Goal: Information Seeking & Learning: Learn about a topic

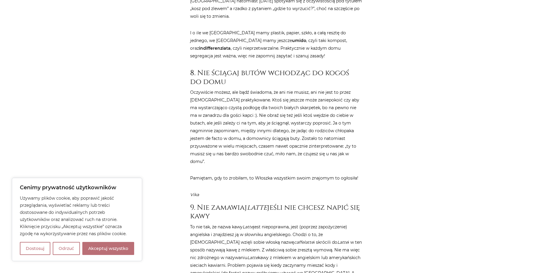
scroll to position [1302, 0]
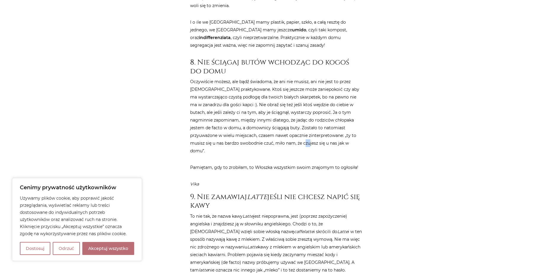
drag, startPoint x: 296, startPoint y: 120, endPoint x: 293, endPoint y: 121, distance: 3.3
drag, startPoint x: 293, startPoint y: 121, endPoint x: 263, endPoint y: 119, distance: 29.7
click at [263, 119] on p "Oczywiście możesz, ale bądź świadoma, że ani nie musisz, ani nie jest to przez …" at bounding box center [276, 116] width 172 height 77
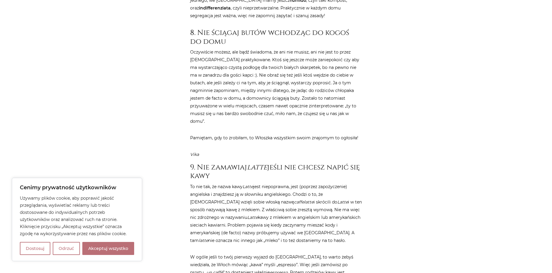
drag, startPoint x: 261, startPoint y: 121, endPoint x: 240, endPoint y: 112, distance: 22.7
click at [240, 134] on blockquote "Pamiętam, gdy to zrobiłam, to Włoszka wszystkim swoim znajomym to ogłosiła! Vika" at bounding box center [276, 146] width 172 height 24
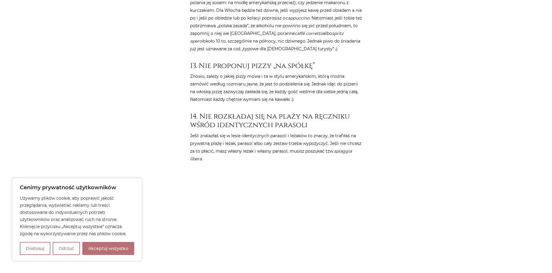
scroll to position [2131, 0]
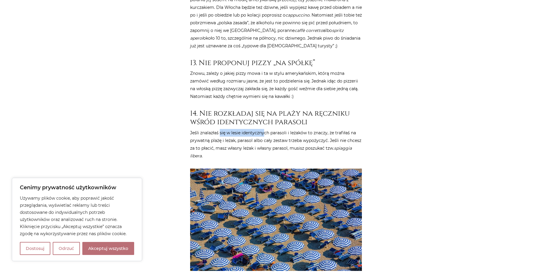
drag, startPoint x: 220, startPoint y: 84, endPoint x: 265, endPoint y: 82, distance: 44.7
click at [265, 129] on p "Jeśli znalazłaś się w lesie identycznych parasoli i leżaków to znaczy, że trafi…" at bounding box center [276, 144] width 172 height 31
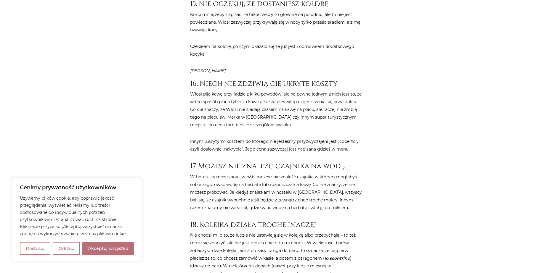
scroll to position [2427, 0]
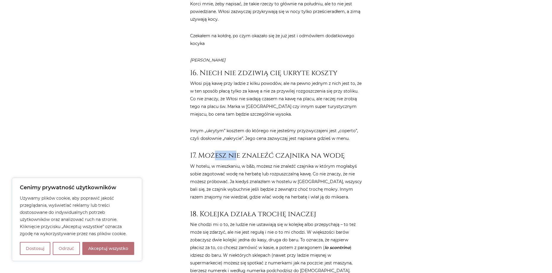
drag, startPoint x: 219, startPoint y: 108, endPoint x: 255, endPoint y: 105, distance: 35.6
click at [245, 151] on h3 "17. Możesz nie znaleźć czajnika na wodę" at bounding box center [276, 155] width 172 height 9
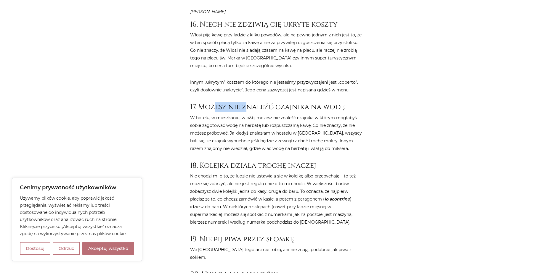
scroll to position [2486, 0]
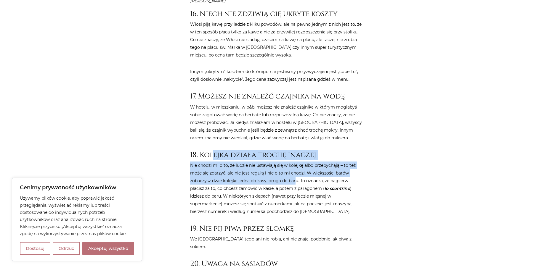
drag, startPoint x: 212, startPoint y: 111, endPoint x: 295, endPoint y: 132, distance: 85.8
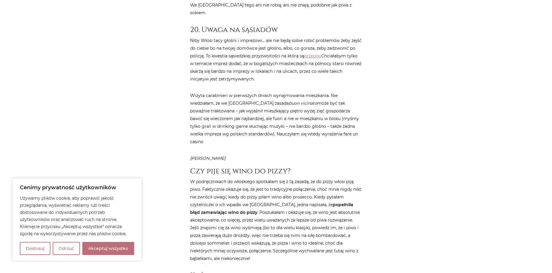
scroll to position [2723, 0]
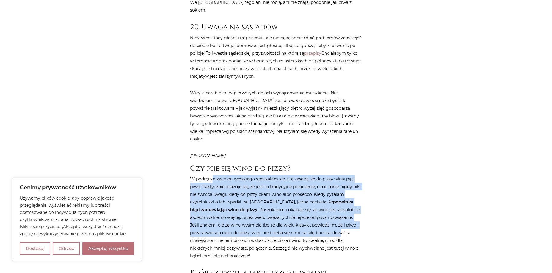
drag, startPoint x: 212, startPoint y: 116, endPoint x: 339, endPoint y: 174, distance: 140.0
click at [339, 175] on p "W podręcznikach do włoskiego spotkałam się z tą zasadą, że do pizzy włosi piją …" at bounding box center [276, 217] width 172 height 85
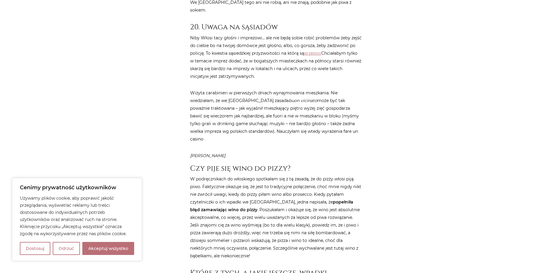
click at [329, 183] on p "W podręcznikach do włoskiego spotkałam się z tą zasadą, że do pizzy włosi piją …" at bounding box center [276, 217] width 172 height 85
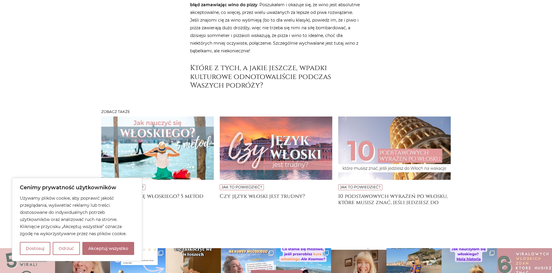
scroll to position [2928, 0]
